Goal: Navigation & Orientation: Find specific page/section

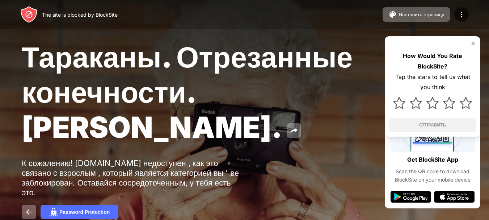
click at [473, 42] on img at bounding box center [473, 44] width 6 height 6
